Goal: Transaction & Acquisition: Subscribe to service/newsletter

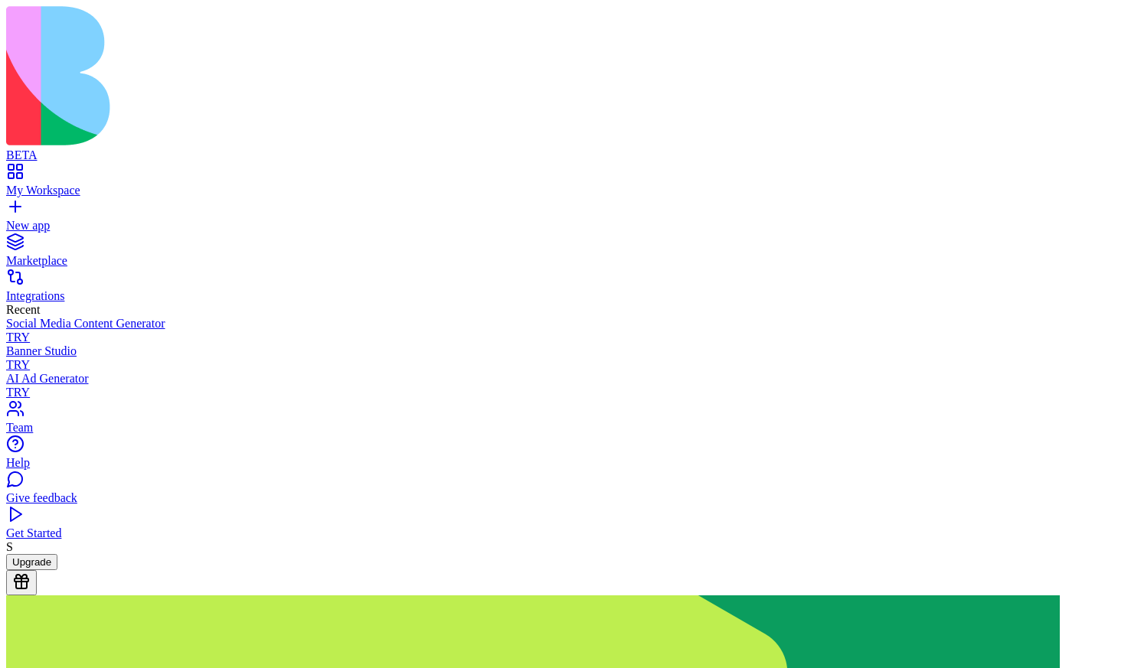
click at [57, 570] on button "Upgrade" at bounding box center [31, 562] width 51 height 16
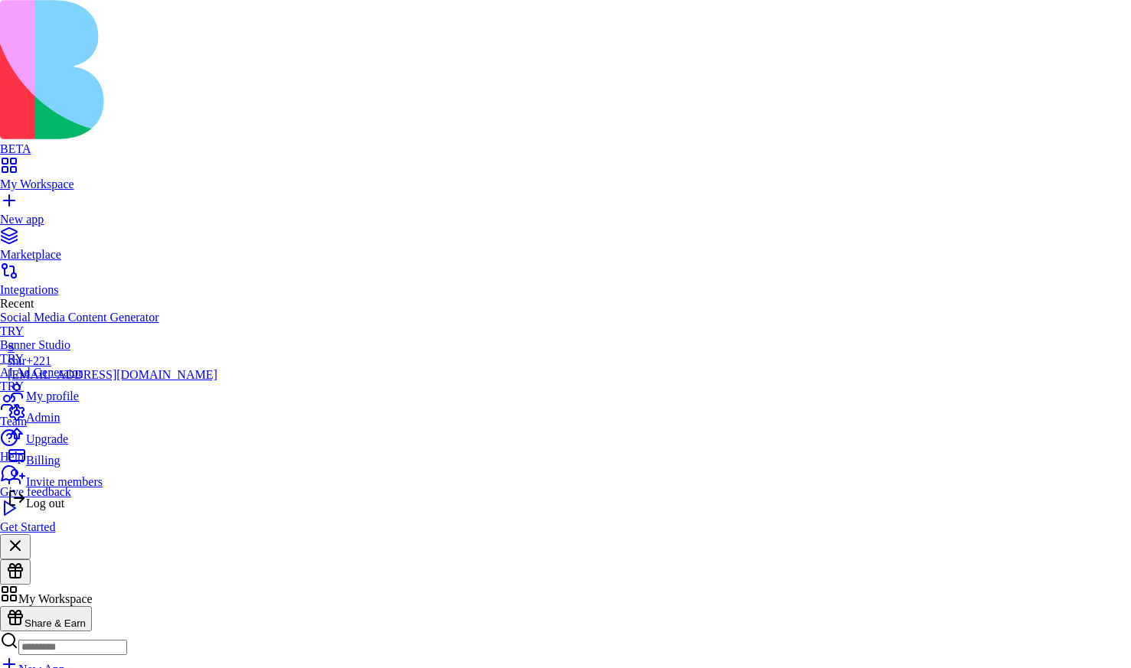
click at [76, 468] on div "Billing" at bounding box center [113, 456] width 210 height 21
click at [92, 446] on div "Upgrade" at bounding box center [113, 435] width 210 height 21
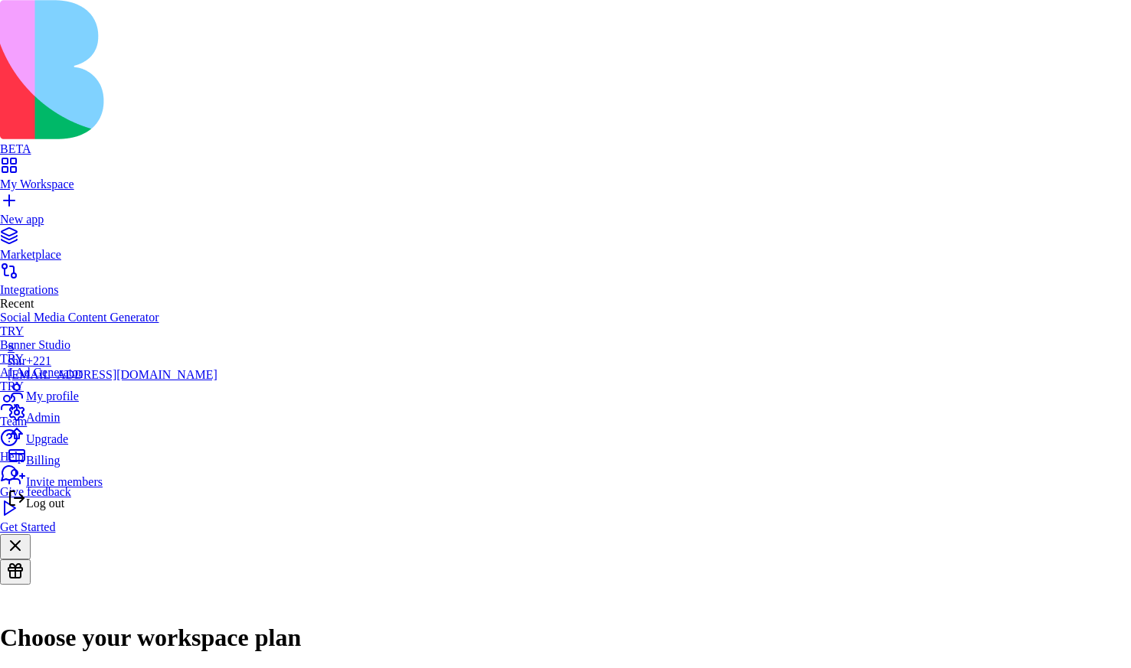
click at [64, 510] on span "Log out" at bounding box center [45, 503] width 38 height 13
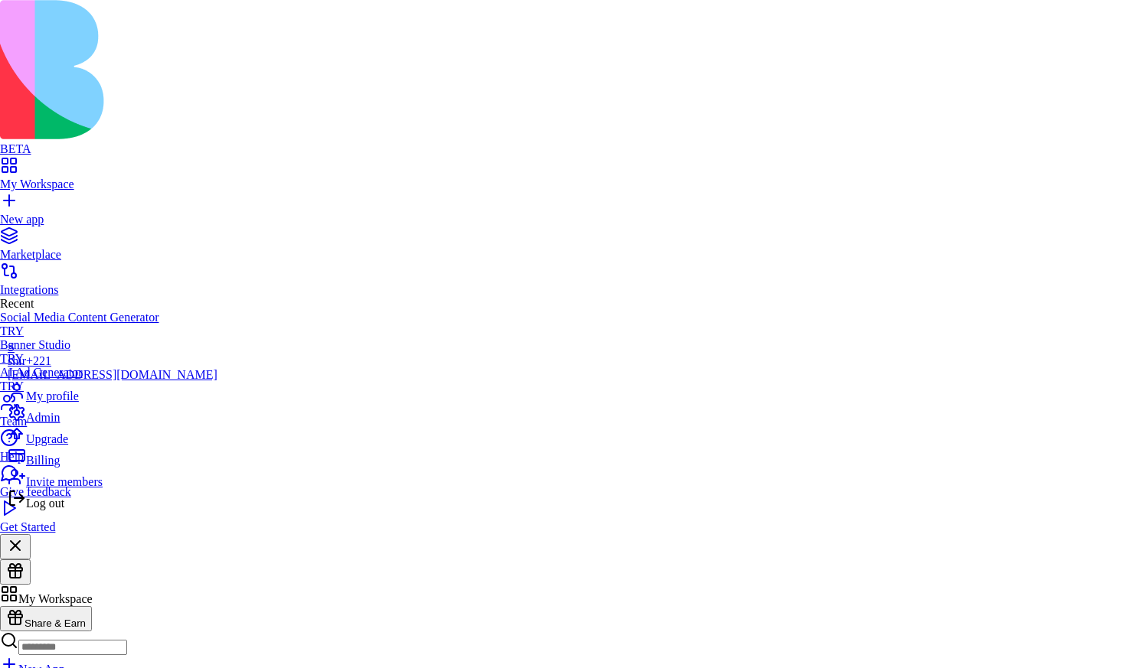
click at [57, 467] on span "Billing" at bounding box center [43, 460] width 34 height 13
